Goal: Task Accomplishment & Management: Complete application form

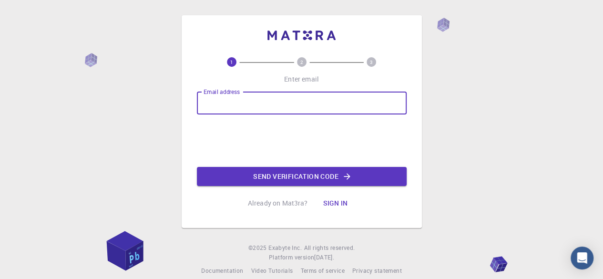
click at [268, 108] on input "Email address" at bounding box center [302, 102] width 210 height 23
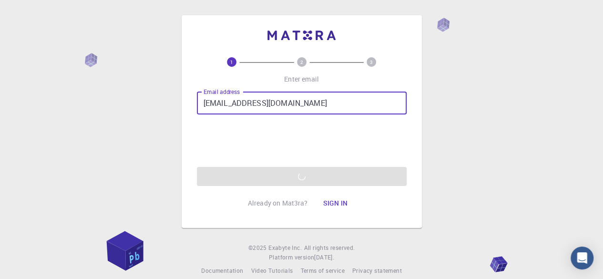
type input "[EMAIL_ADDRESS][DOMAIN_NAME]"
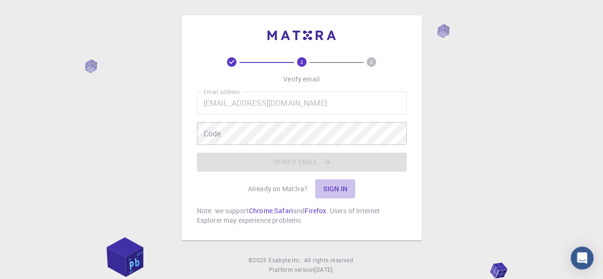
click at [337, 188] on button "Sign in" at bounding box center [335, 188] width 40 height 19
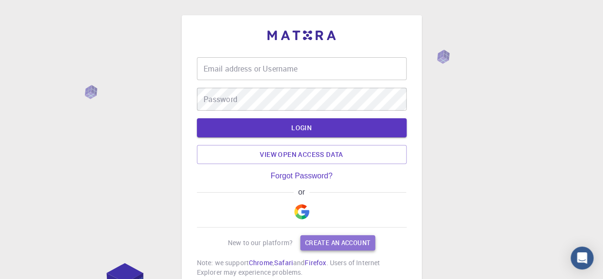
click at [325, 242] on link "Create an account" at bounding box center [337, 242] width 75 height 15
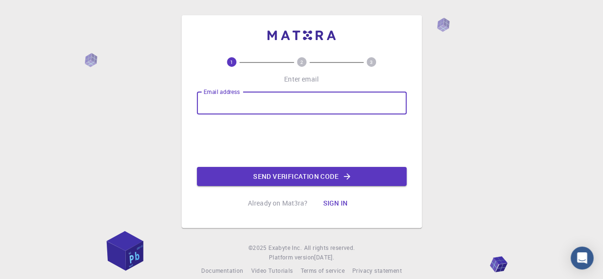
click at [285, 112] on input "Email address" at bounding box center [302, 102] width 210 height 23
type input "[EMAIL_ADDRESS][DOMAIN_NAME]"
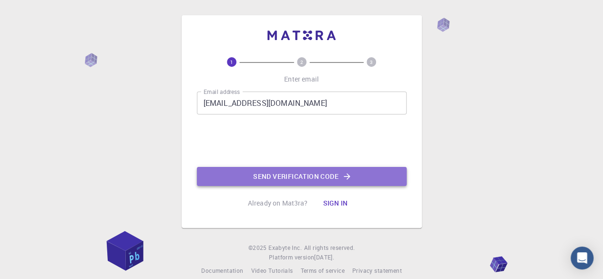
click at [275, 175] on button "Send verification code" at bounding box center [302, 176] width 210 height 19
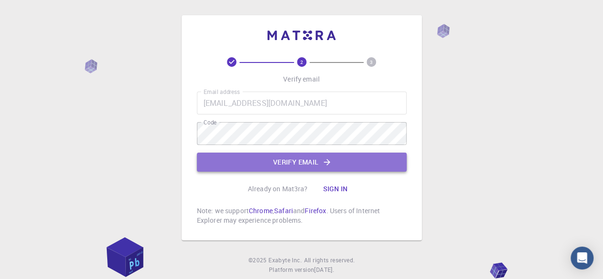
click at [295, 155] on button "Verify email" at bounding box center [302, 161] width 210 height 19
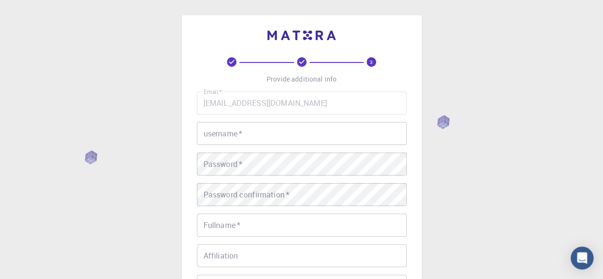
click at [307, 141] on input "username   *" at bounding box center [302, 133] width 210 height 23
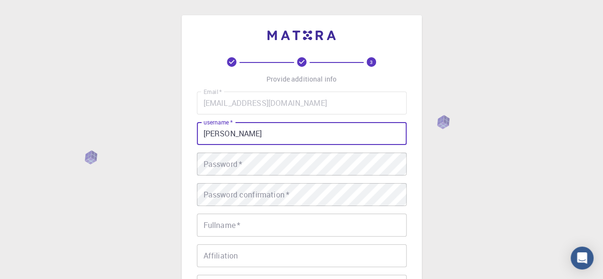
type input "[PERSON_NAME]"
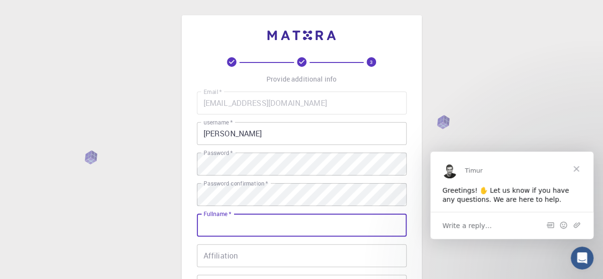
click at [287, 231] on input "Fullname   *" at bounding box center [302, 224] width 210 height 23
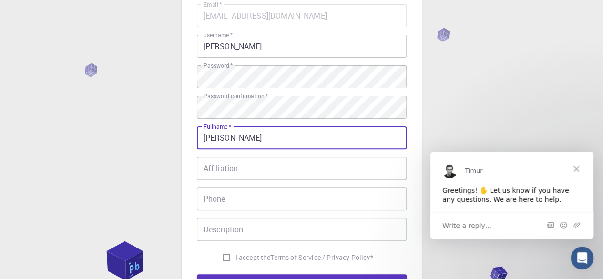
scroll to position [87, 0]
type input "[PERSON_NAME]"
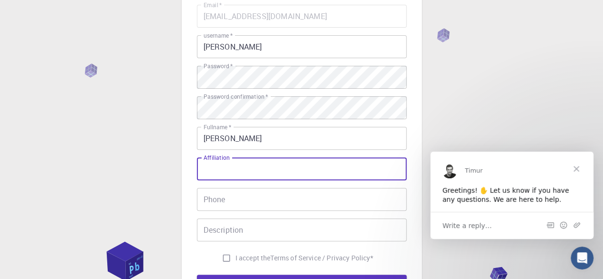
click at [303, 172] on input "Affiliation" at bounding box center [302, 168] width 210 height 23
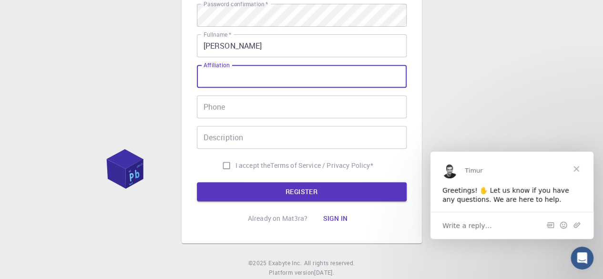
scroll to position [0, 0]
